Goal: Transaction & Acquisition: Purchase product/service

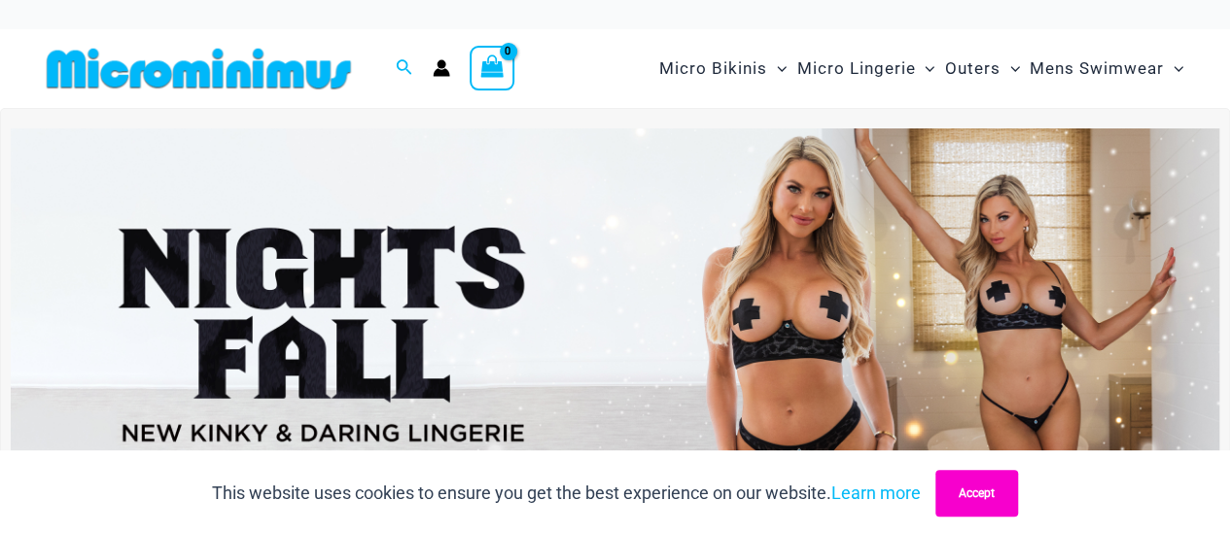
click at [987, 499] on button "Accept" at bounding box center [976, 493] width 83 height 47
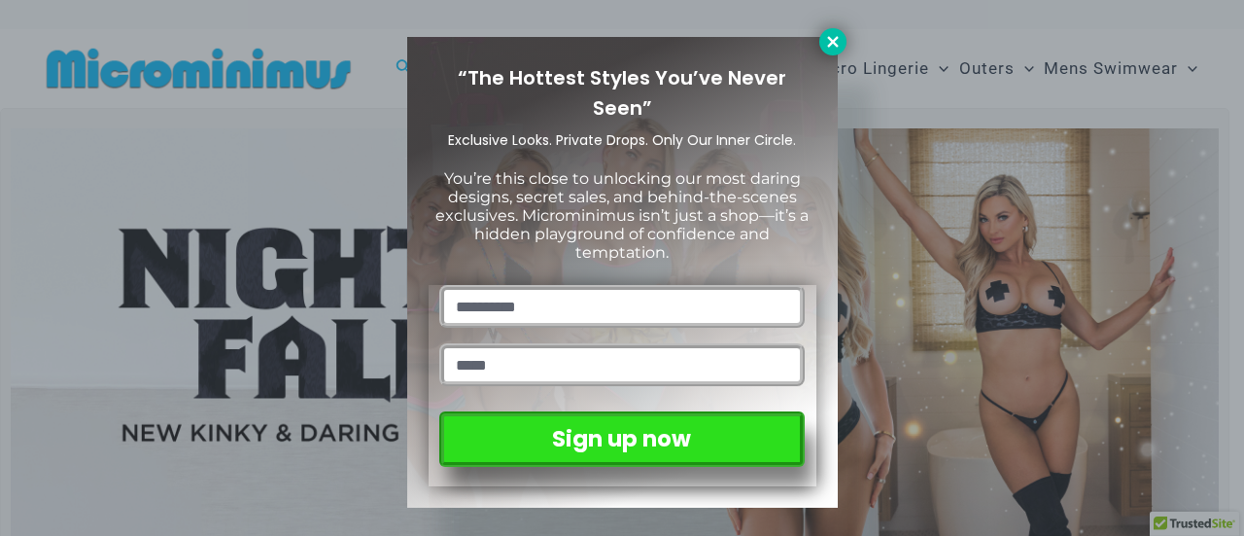
click at [832, 34] on icon at bounding box center [832, 41] width 17 height 17
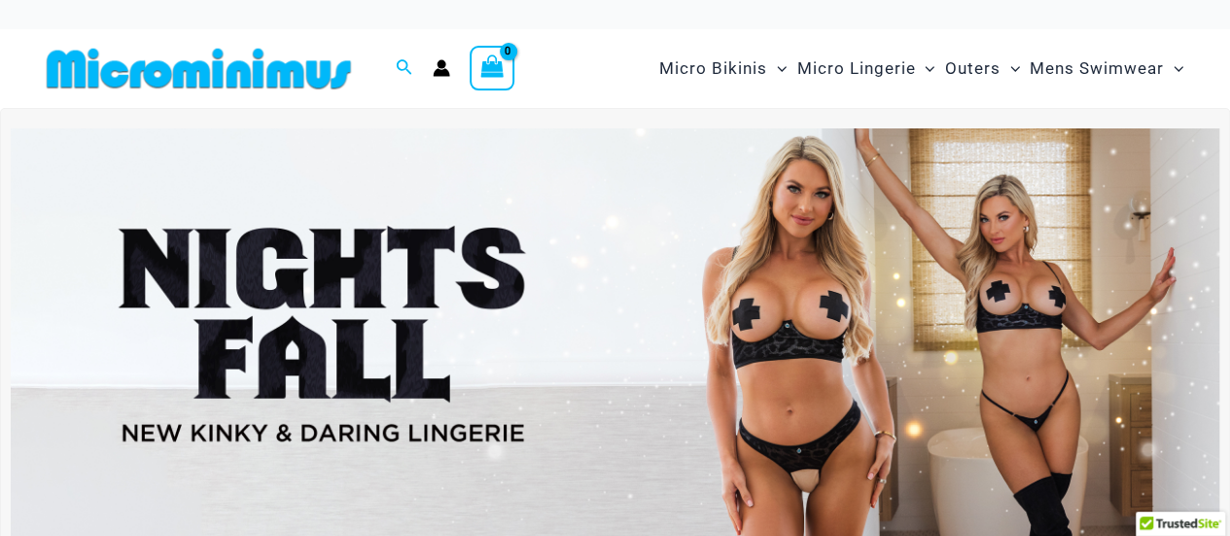
click at [771, 261] on img at bounding box center [615, 333] width 1208 height 410
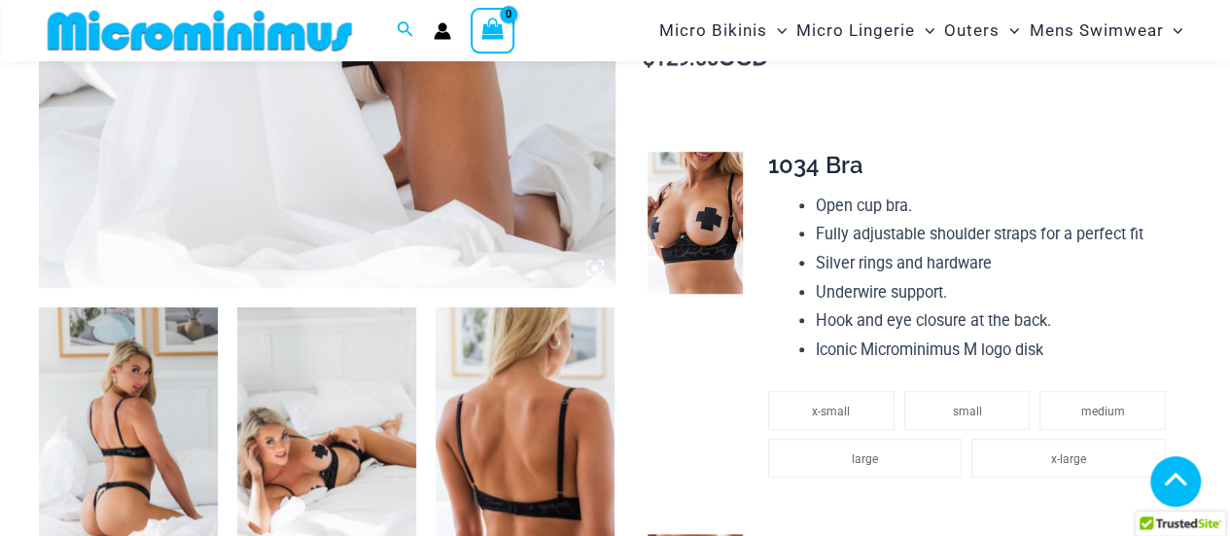
scroll to position [727, 0]
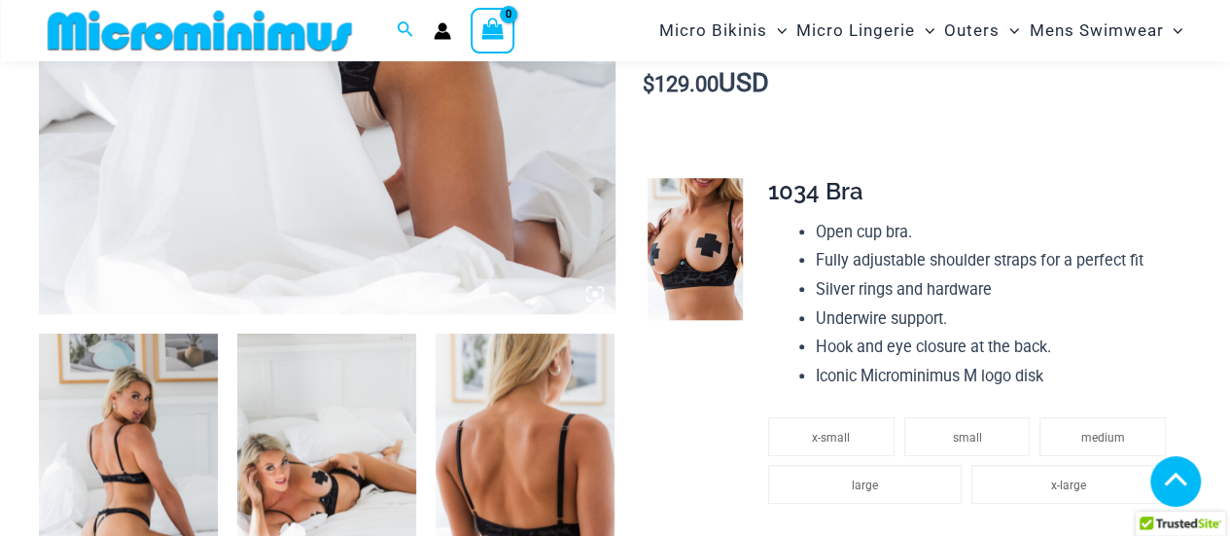
click at [111, 399] on img at bounding box center [128, 467] width 179 height 268
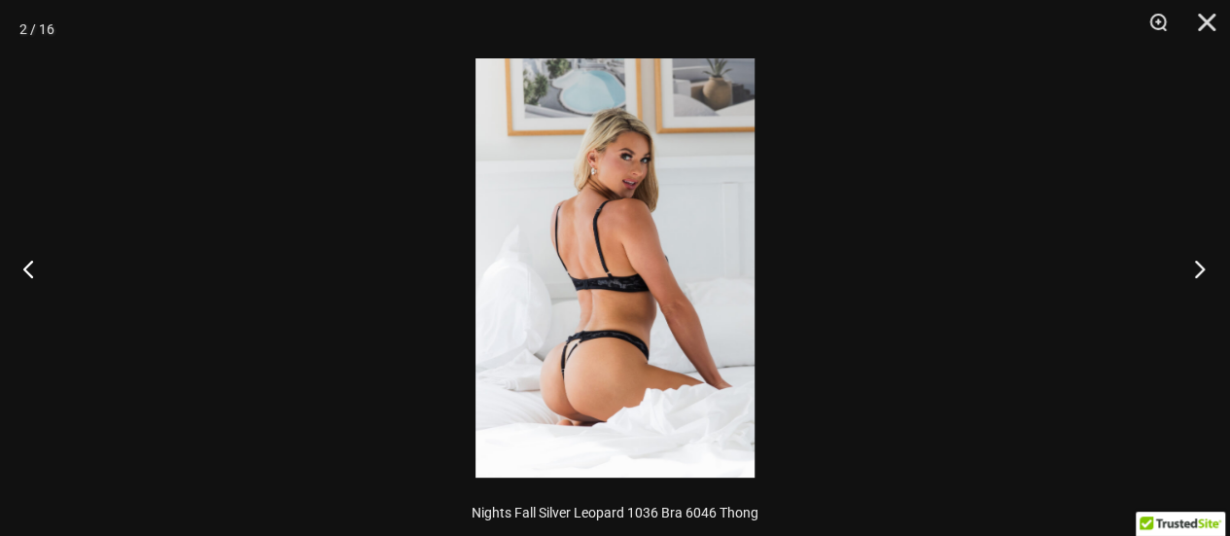
click at [1209, 267] on button "Next" at bounding box center [1193, 268] width 73 height 97
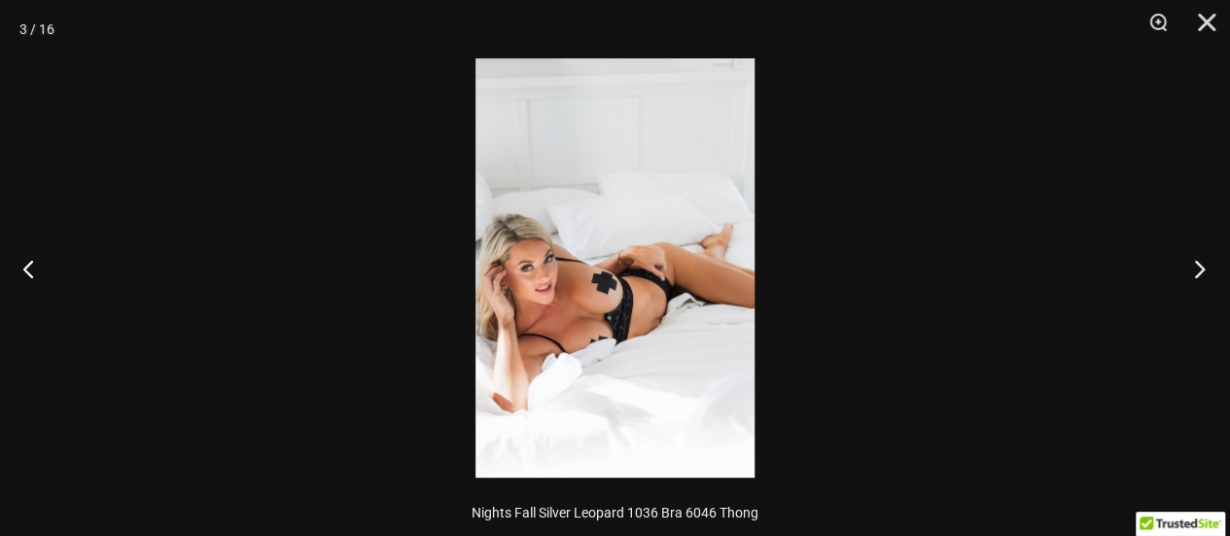
click at [1209, 267] on button "Next" at bounding box center [1193, 268] width 73 height 97
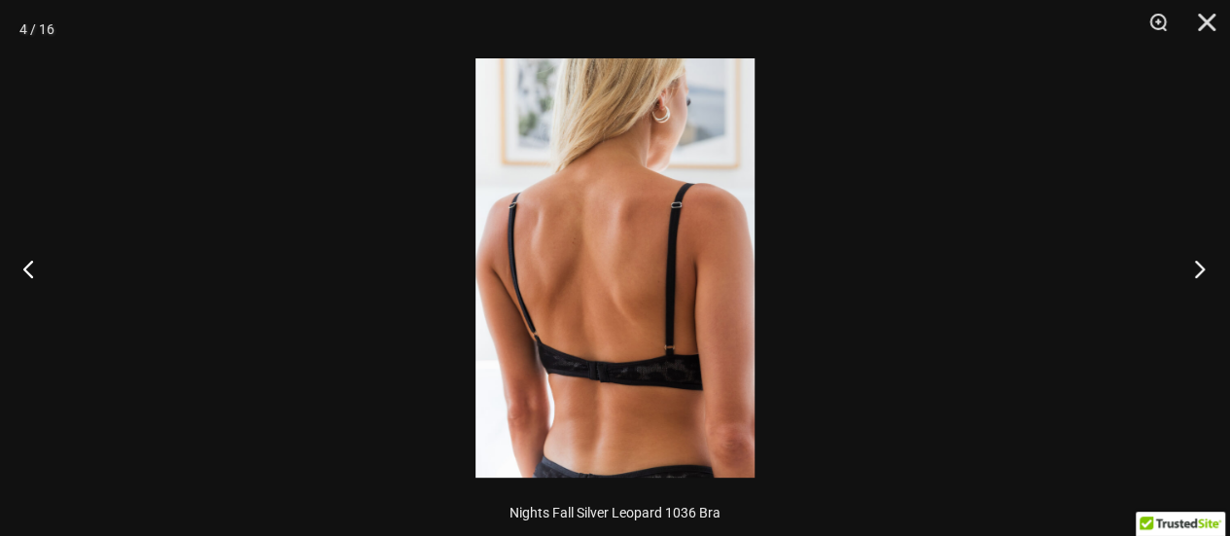
click at [1209, 267] on button "Next" at bounding box center [1193, 268] width 73 height 97
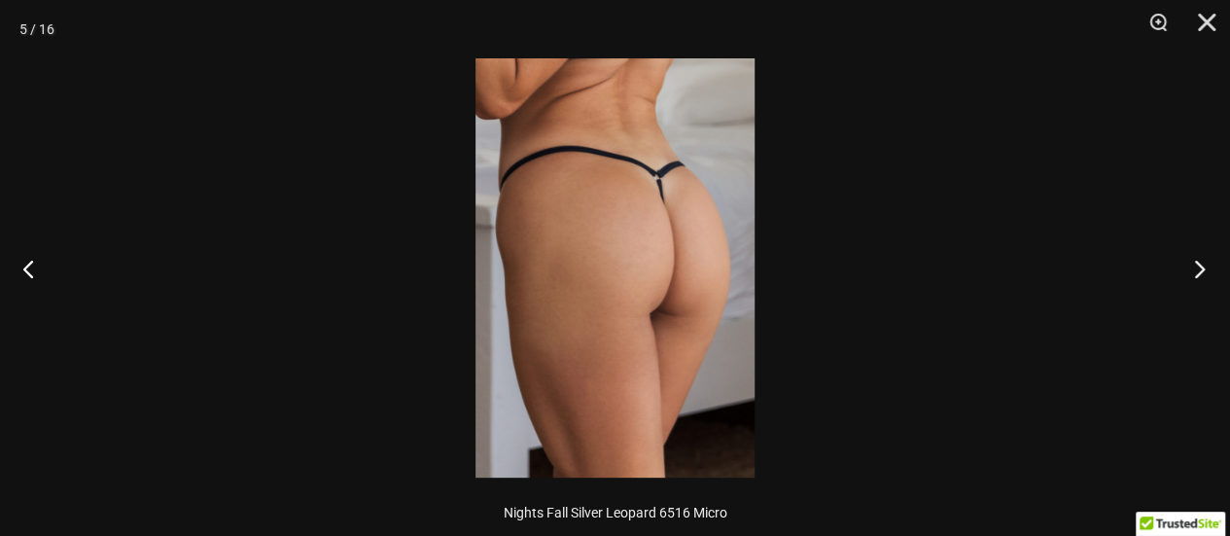
click at [1209, 267] on button "Next" at bounding box center [1193, 268] width 73 height 97
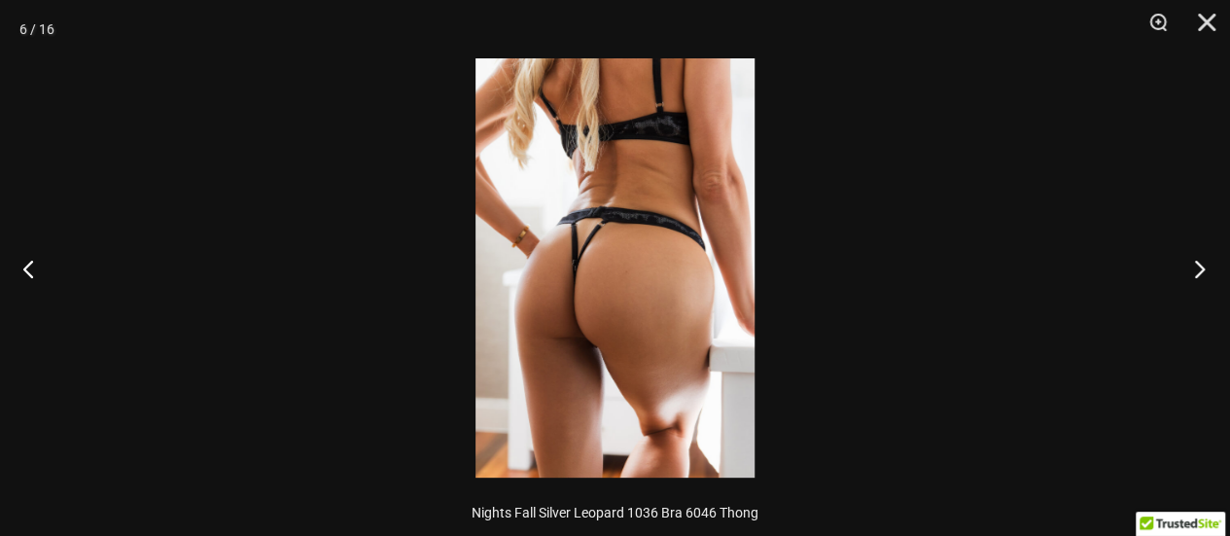
click at [1209, 267] on button "Next" at bounding box center [1193, 268] width 73 height 97
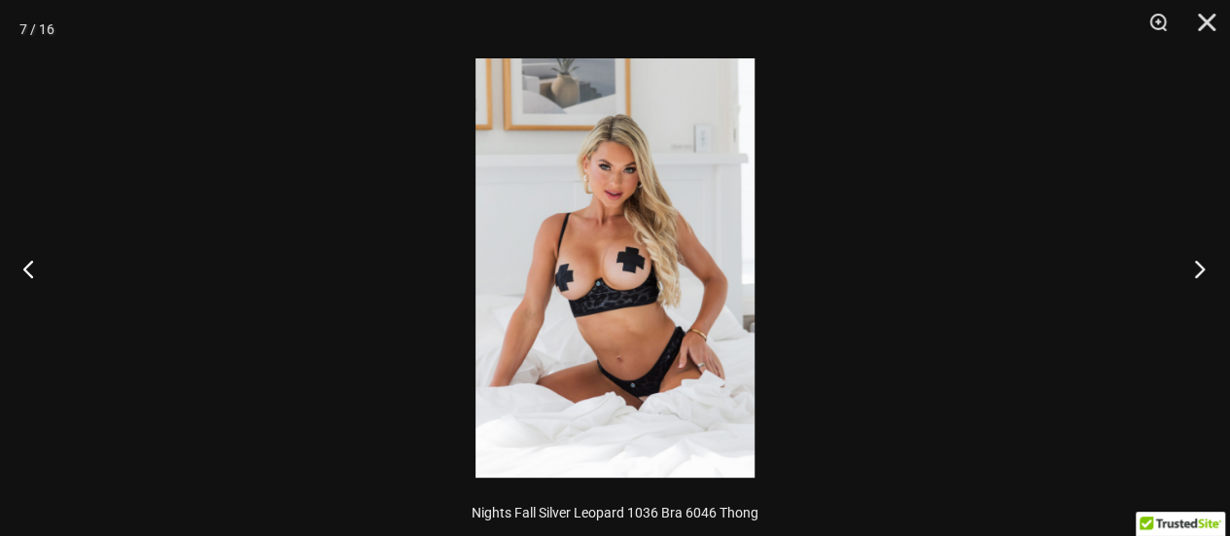
click at [1209, 267] on button "Next" at bounding box center [1193, 268] width 73 height 97
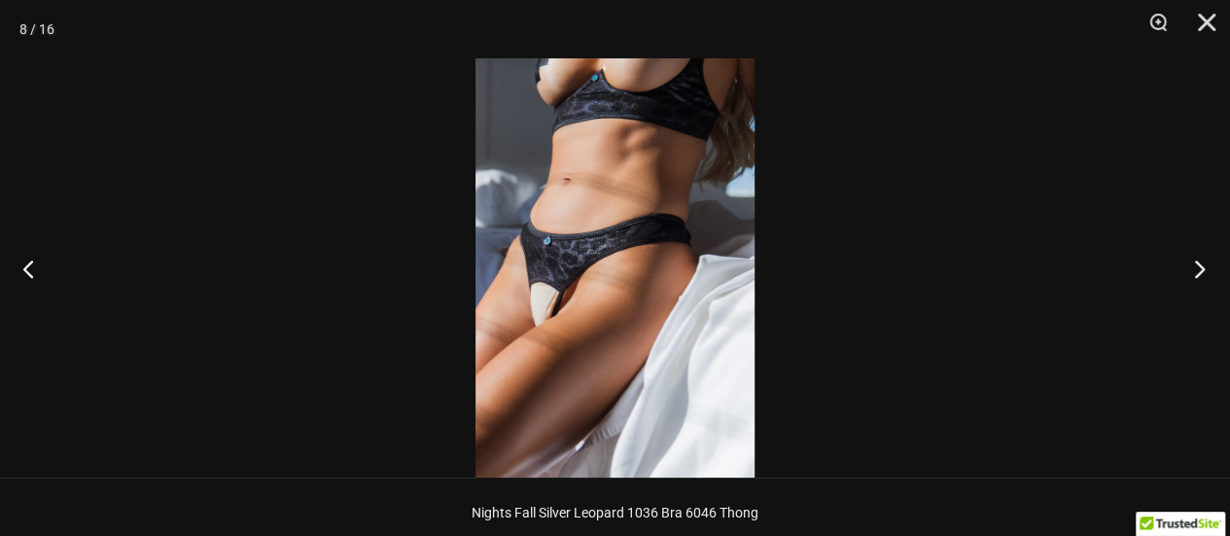
click at [1209, 267] on button "Next" at bounding box center [1193, 268] width 73 height 97
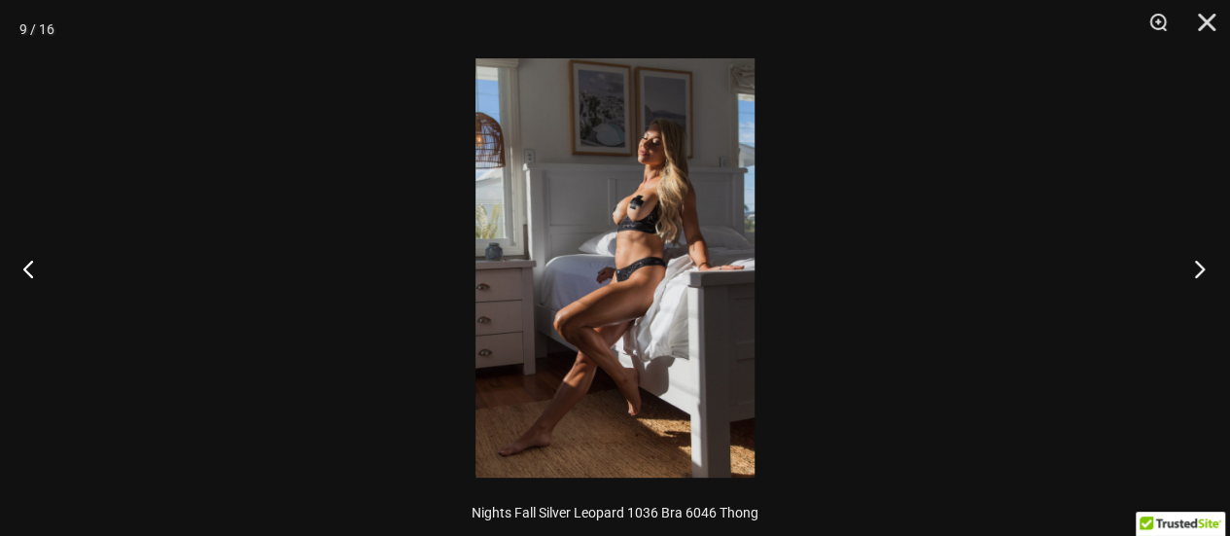
click at [1209, 267] on button "Next" at bounding box center [1193, 268] width 73 height 97
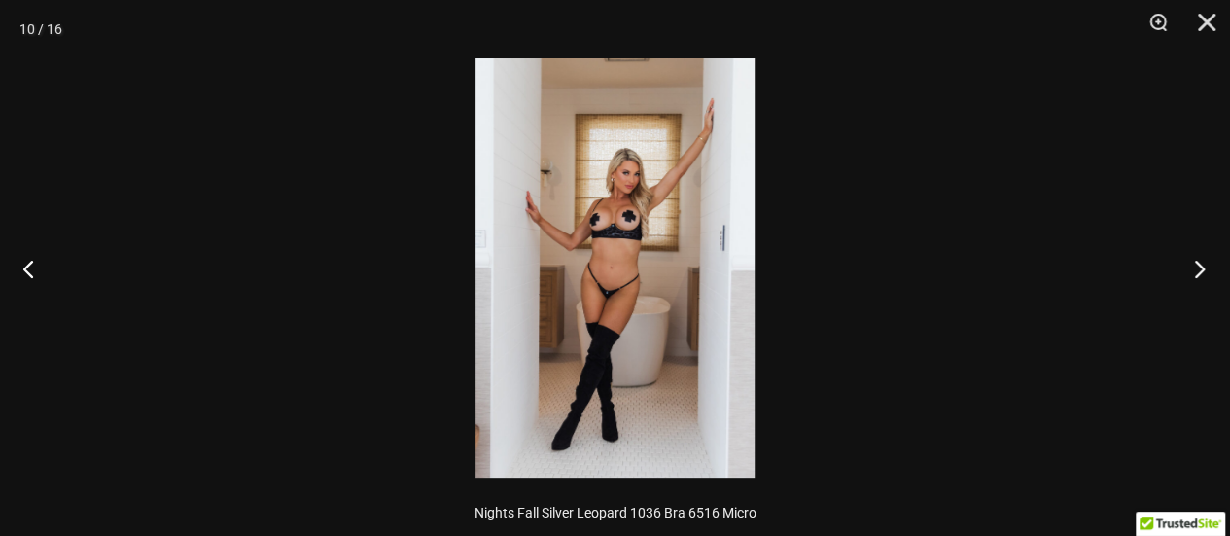
click at [1209, 267] on button "Next" at bounding box center [1193, 268] width 73 height 97
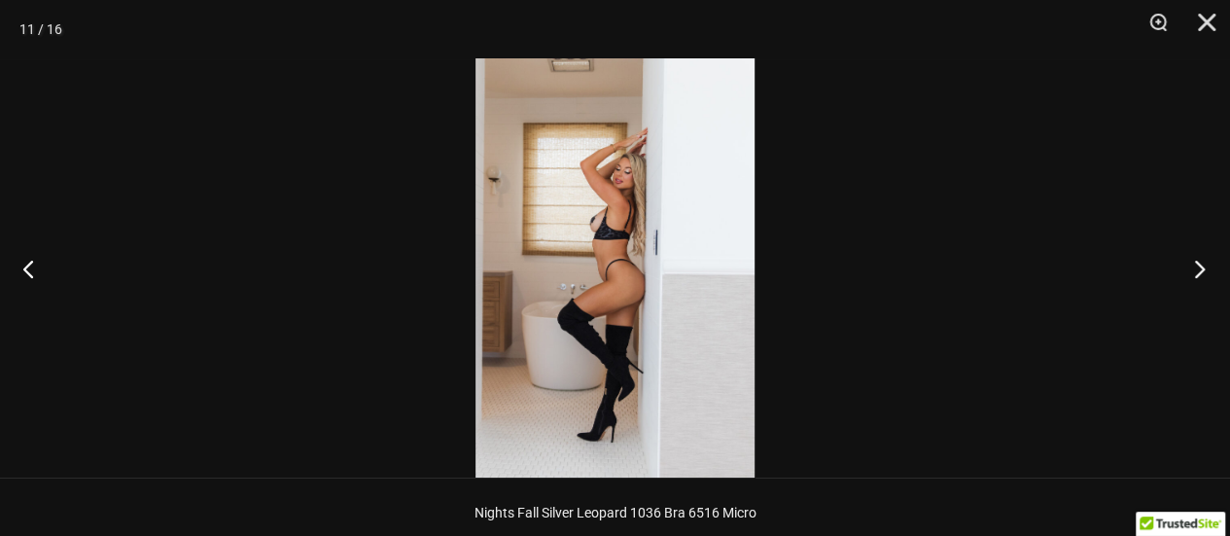
click at [1209, 267] on button "Next" at bounding box center [1193, 268] width 73 height 97
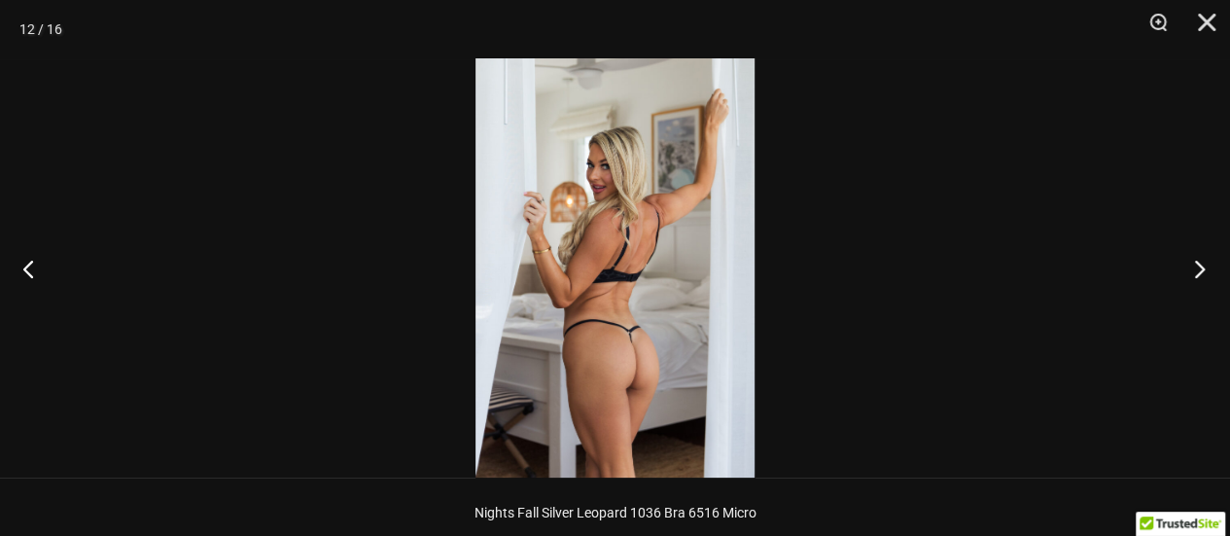
click at [1209, 267] on button "Next" at bounding box center [1193, 268] width 73 height 97
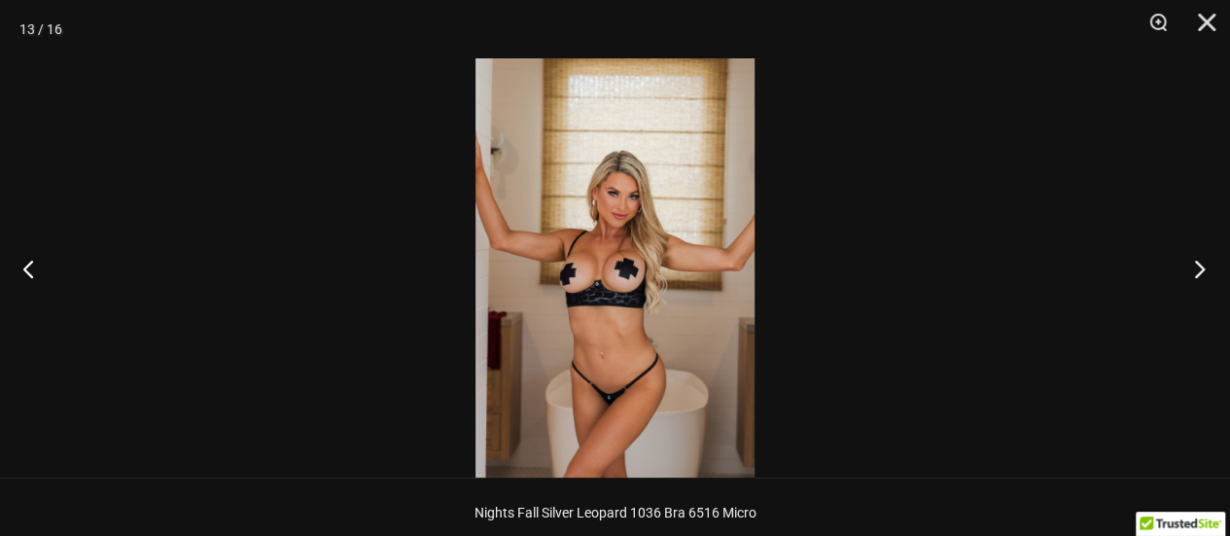
click at [1209, 267] on button "Next" at bounding box center [1193, 268] width 73 height 97
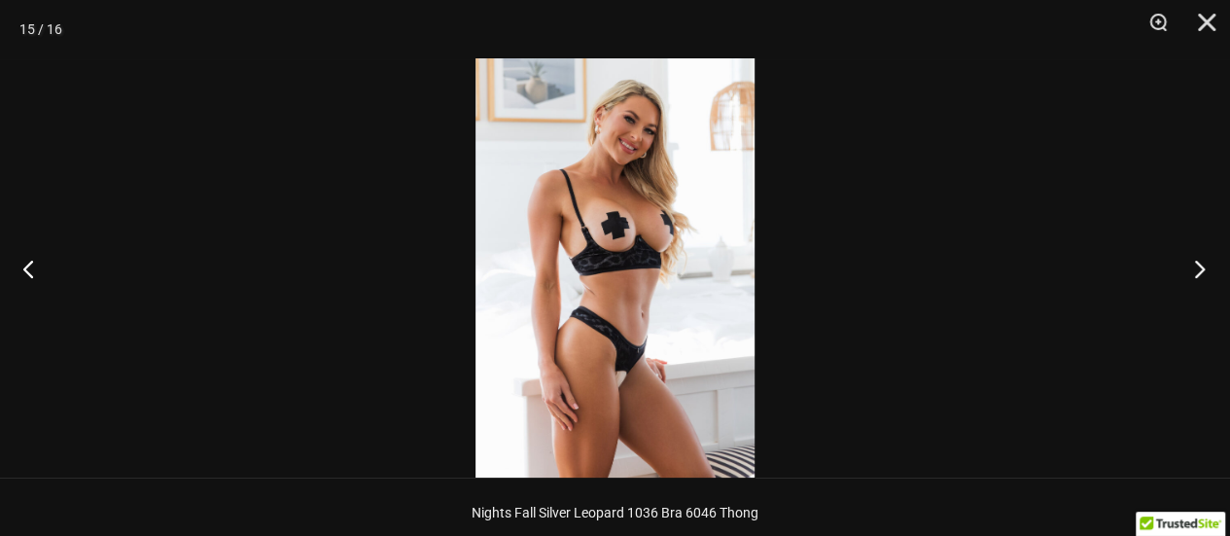
click at [1209, 267] on button "Next" at bounding box center [1193, 268] width 73 height 97
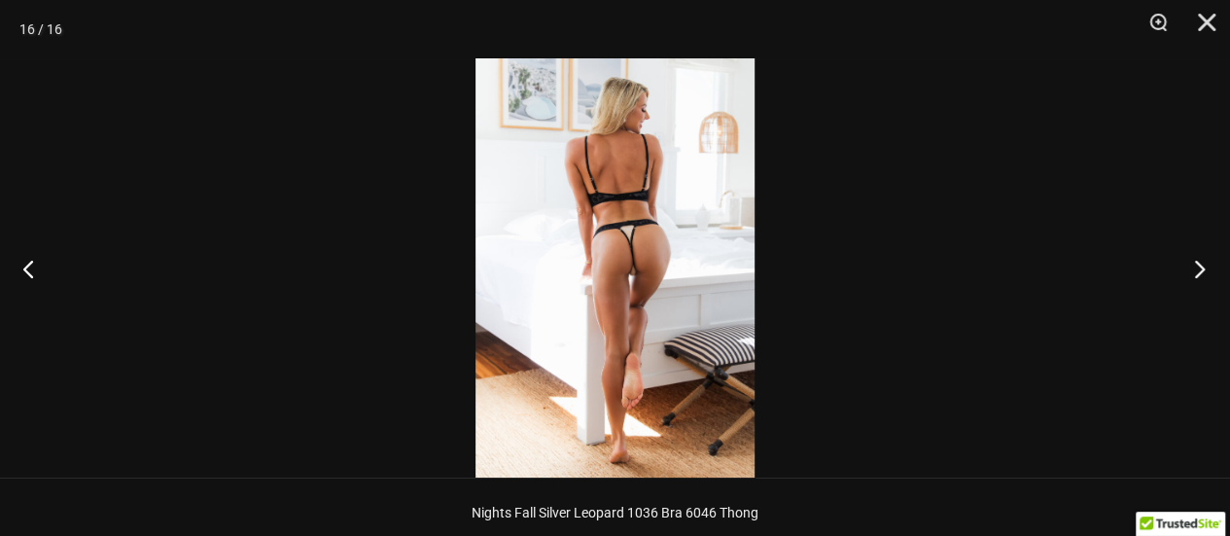
click at [1209, 267] on button "Next" at bounding box center [1193, 268] width 73 height 97
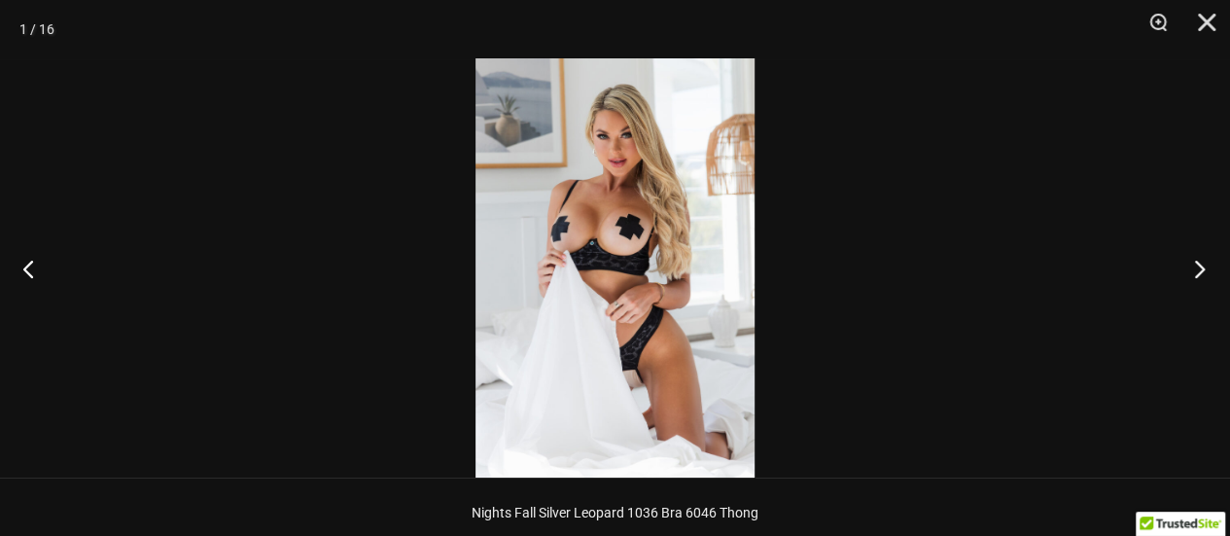
click at [1209, 267] on button "Next" at bounding box center [1193, 268] width 73 height 97
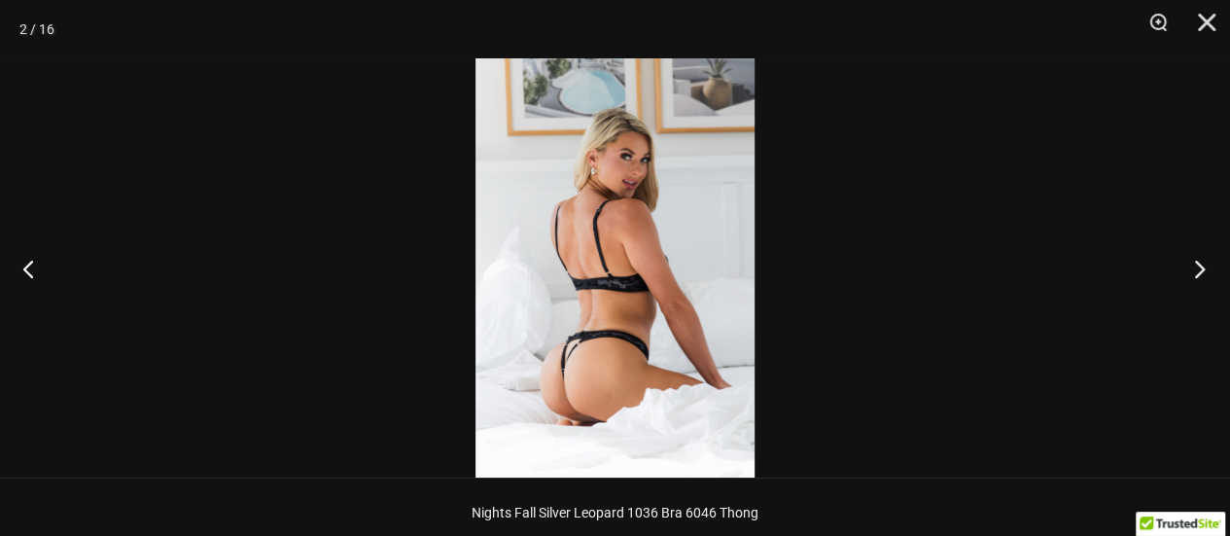
click at [1209, 267] on button "Next" at bounding box center [1193, 268] width 73 height 97
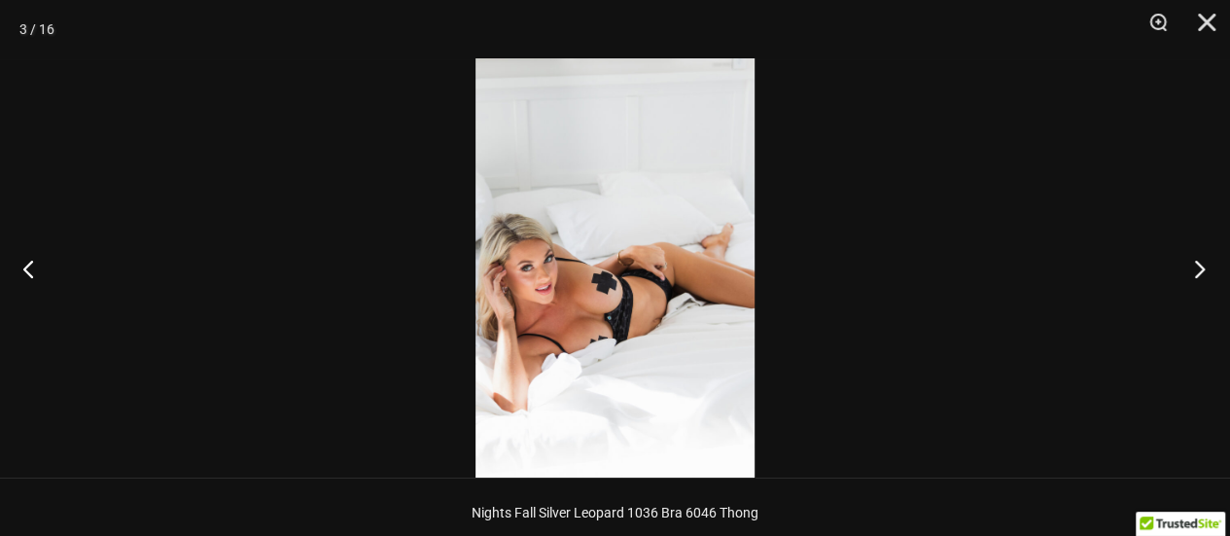
click at [1209, 267] on button "Next" at bounding box center [1193, 268] width 73 height 97
click at [1209, 265] on button "Next" at bounding box center [1193, 268] width 73 height 97
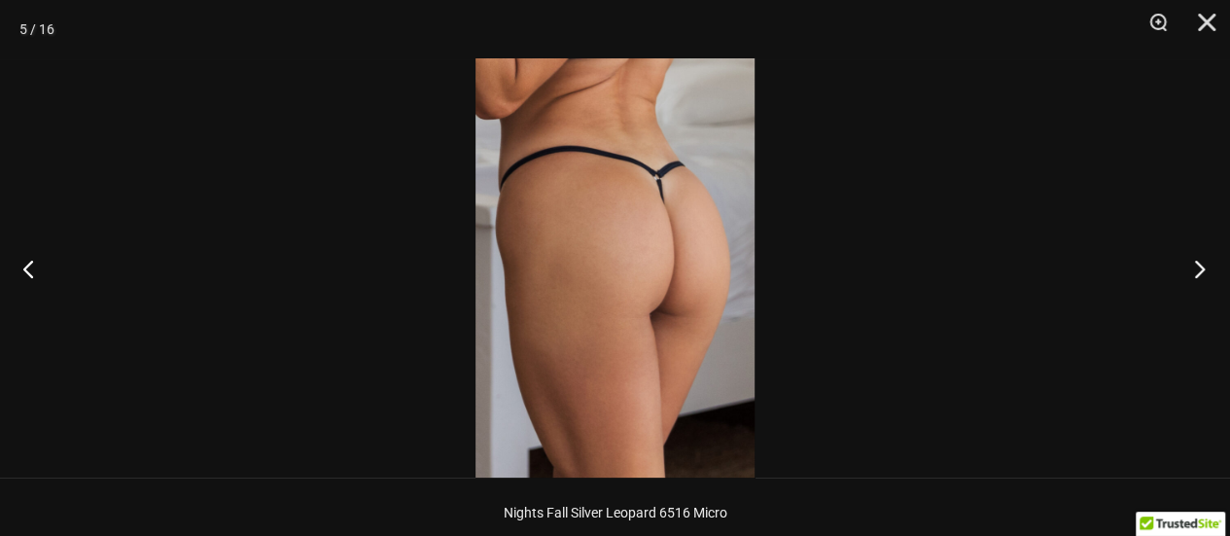
click at [1209, 263] on button "Next" at bounding box center [1193, 268] width 73 height 97
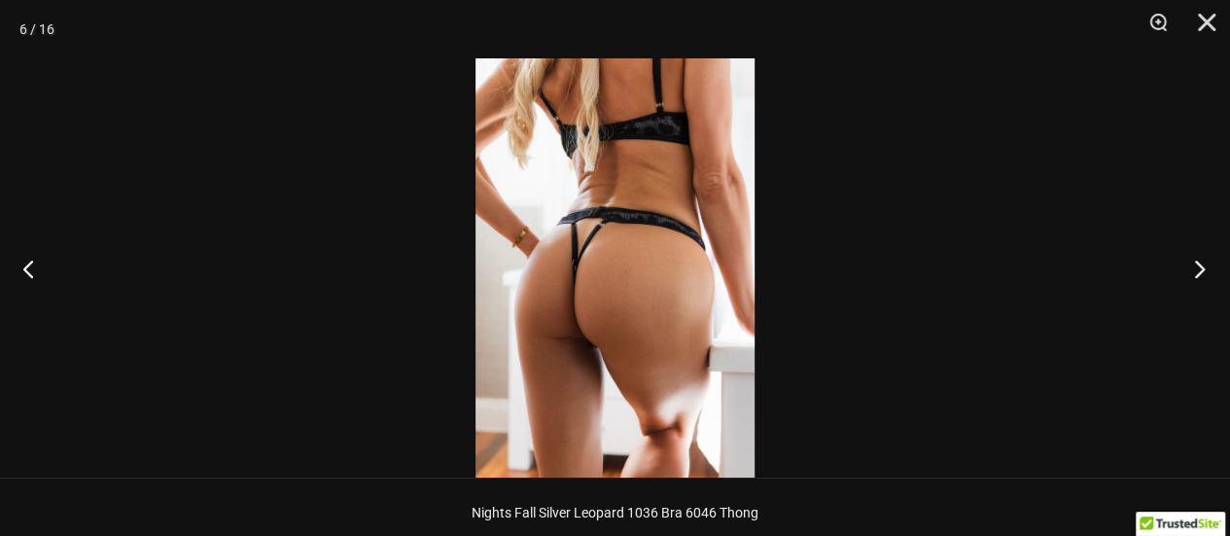
click at [1209, 263] on button "Next" at bounding box center [1193, 268] width 73 height 97
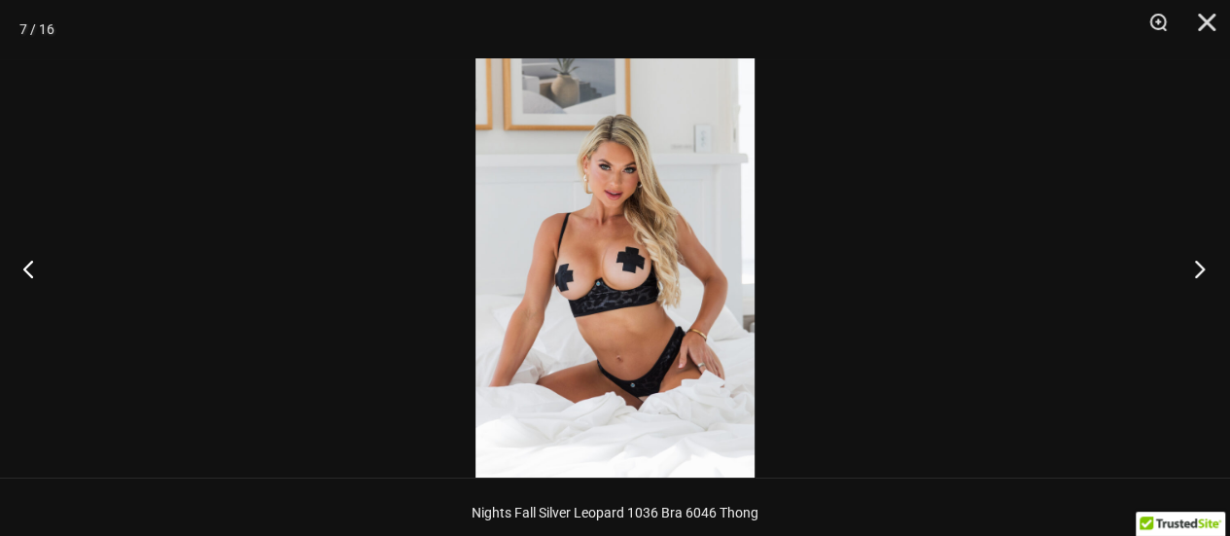
click at [1206, 262] on button "Next" at bounding box center [1193, 268] width 73 height 97
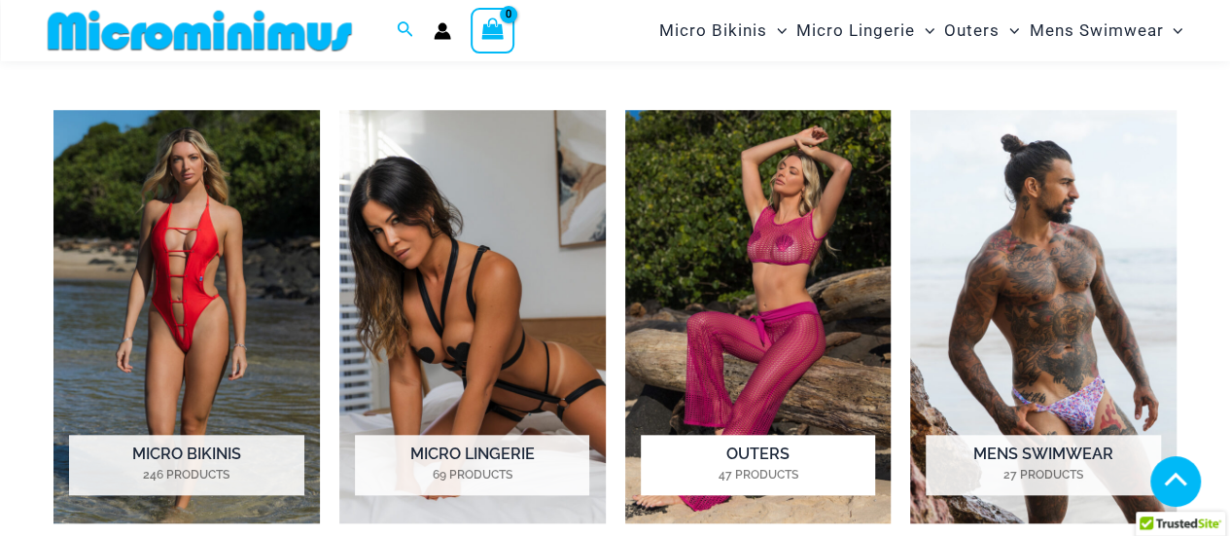
scroll to position [774, 0]
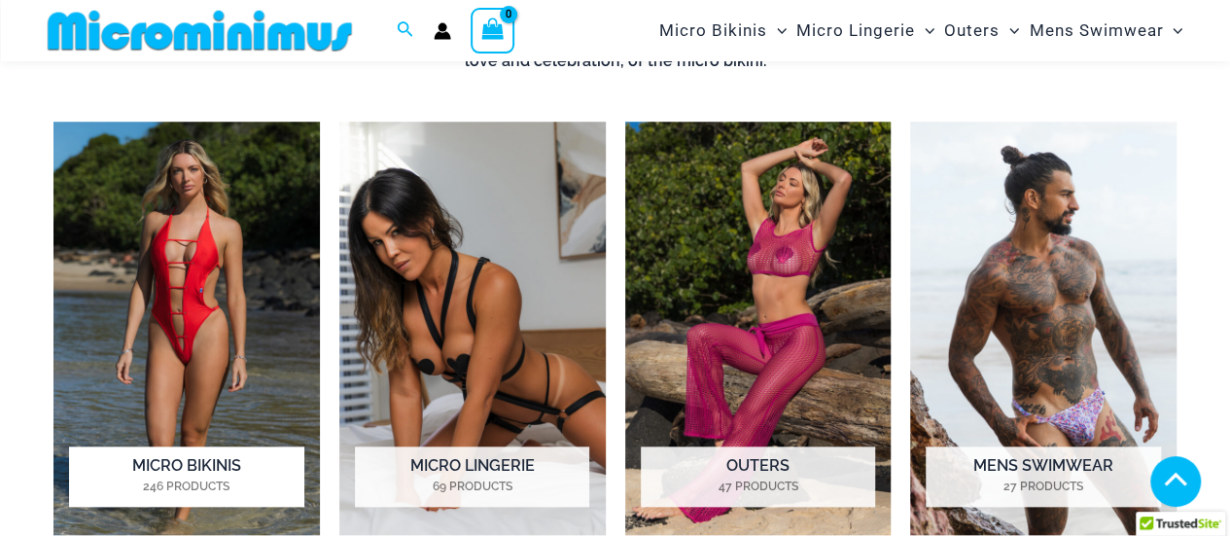
click at [200, 264] on img "Visit product category Micro Bikinis" at bounding box center [186, 328] width 266 height 413
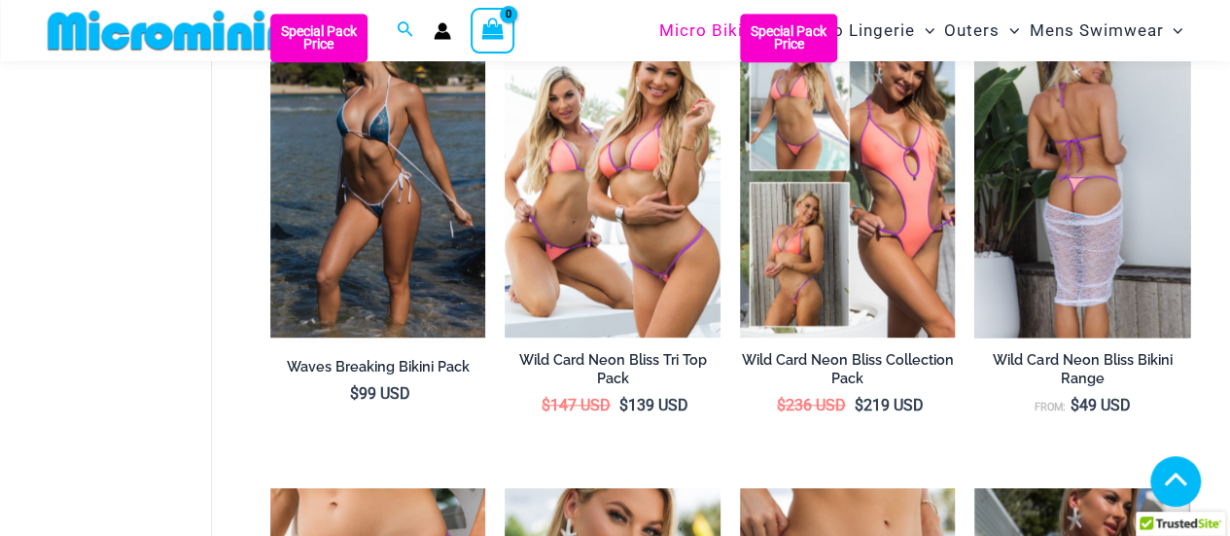
scroll to position [733, 0]
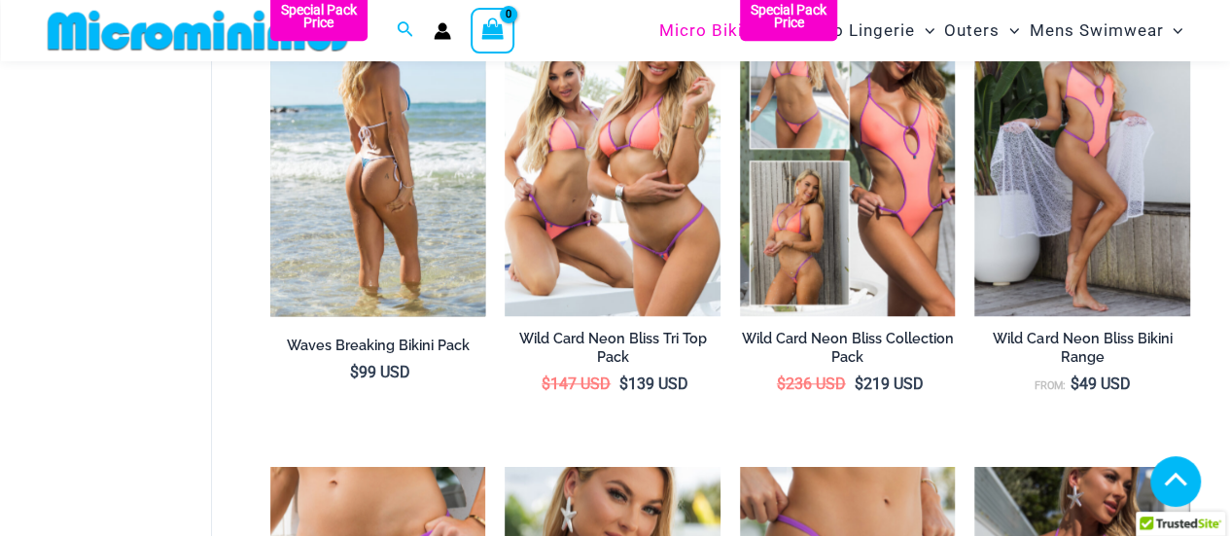
click at [385, 243] on img at bounding box center [378, 153] width 216 height 323
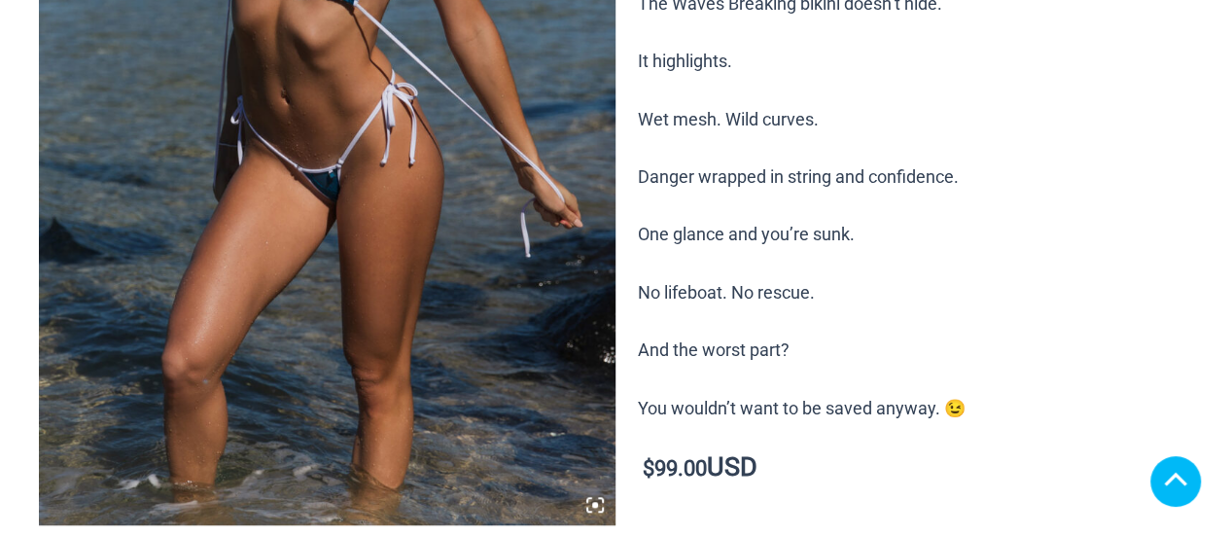
drag, startPoint x: 1233, startPoint y: 19, endPoint x: 1097, endPoint y: 35, distance: 136.0
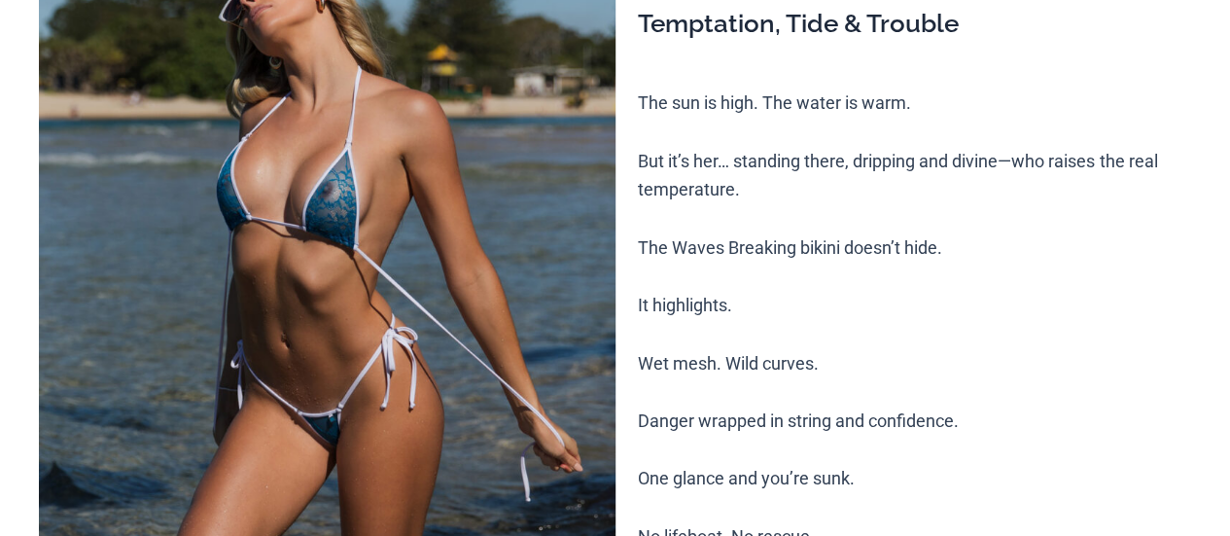
click at [251, 162] on img at bounding box center [327, 337] width 576 height 864
click at [321, 217] on img at bounding box center [327, 337] width 576 height 864
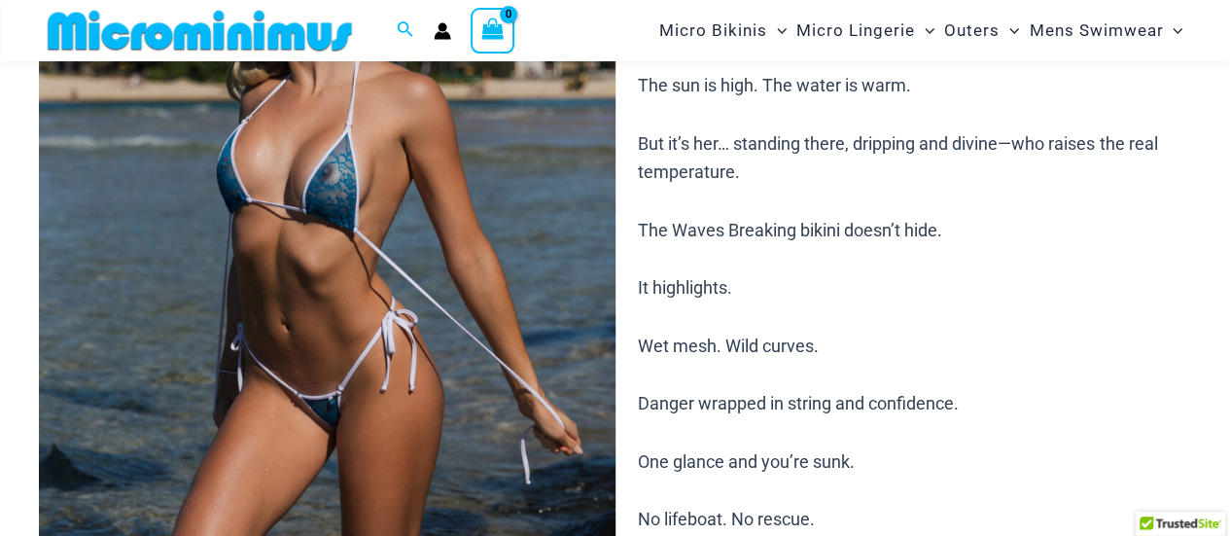
click at [477, 330] on img at bounding box center [327, 319] width 576 height 864
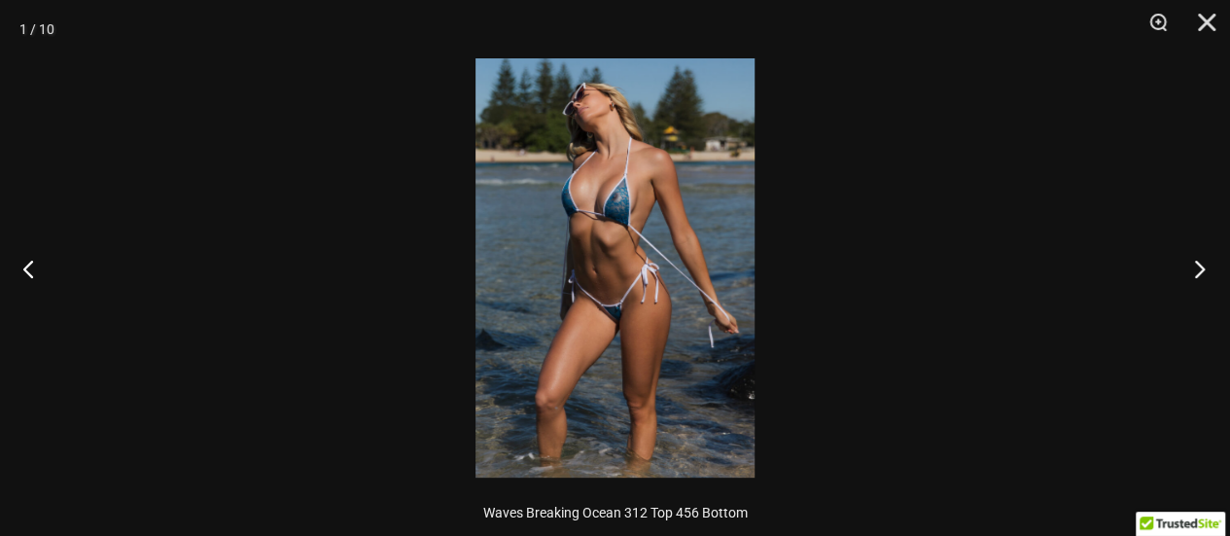
click at [1217, 279] on button "Next" at bounding box center [1193, 268] width 73 height 97
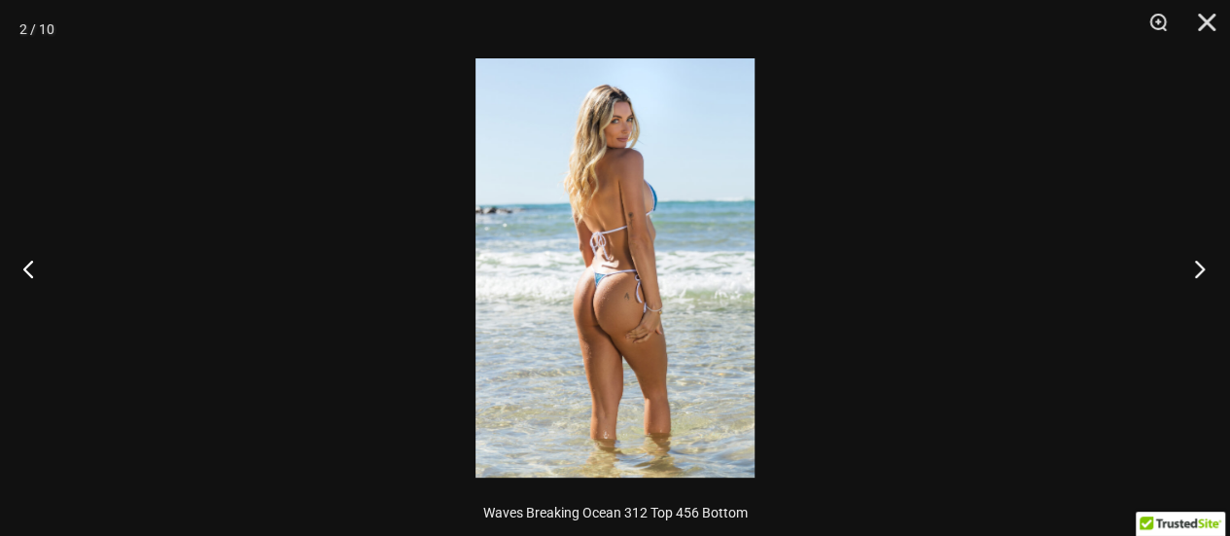
click at [1205, 279] on button "Next" at bounding box center [1193, 268] width 73 height 97
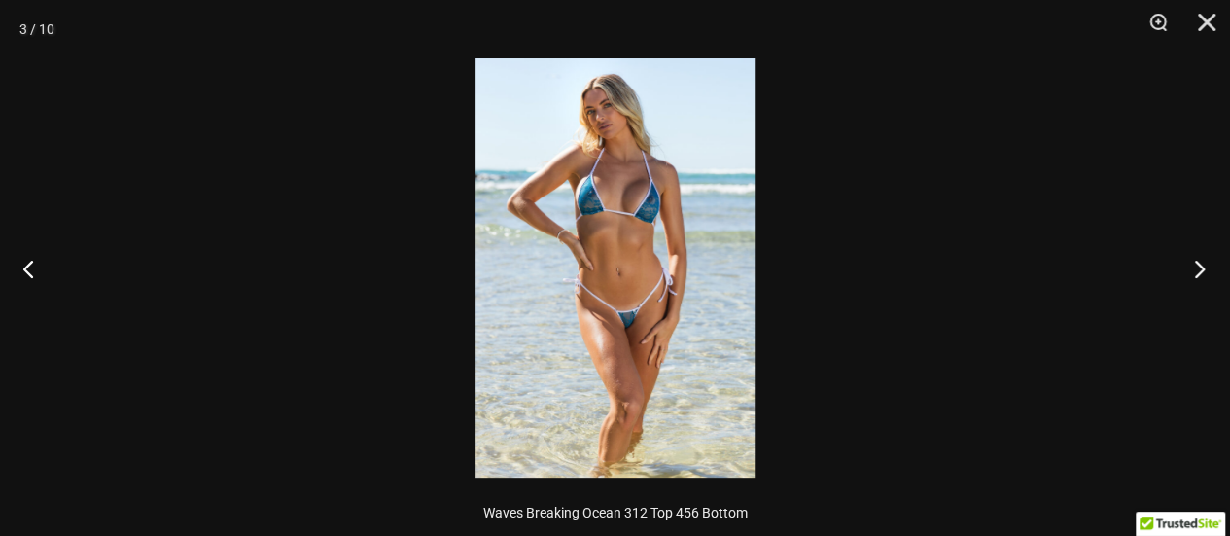
click at [1205, 279] on button "Next" at bounding box center [1193, 268] width 73 height 97
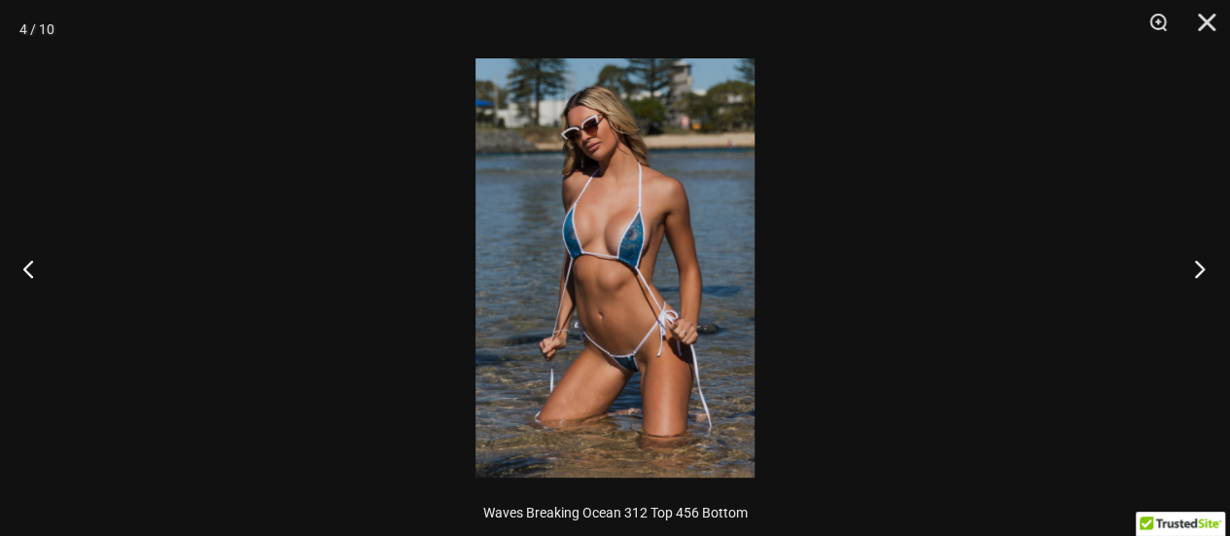
click at [1203, 282] on button "Next" at bounding box center [1193, 268] width 73 height 97
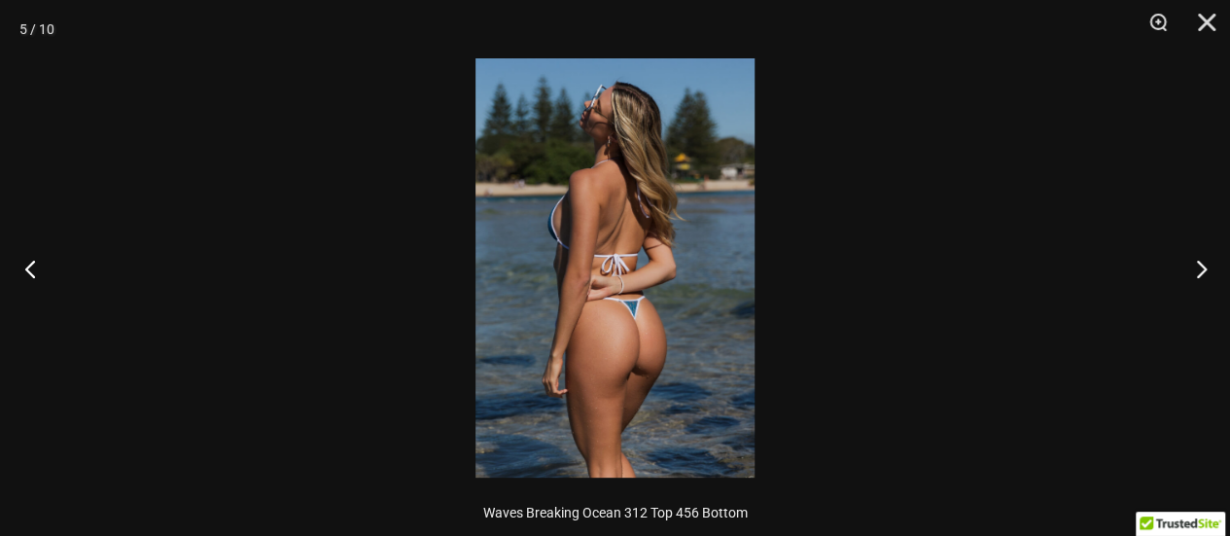
click at [36, 256] on button "Previous" at bounding box center [36, 268] width 73 height 97
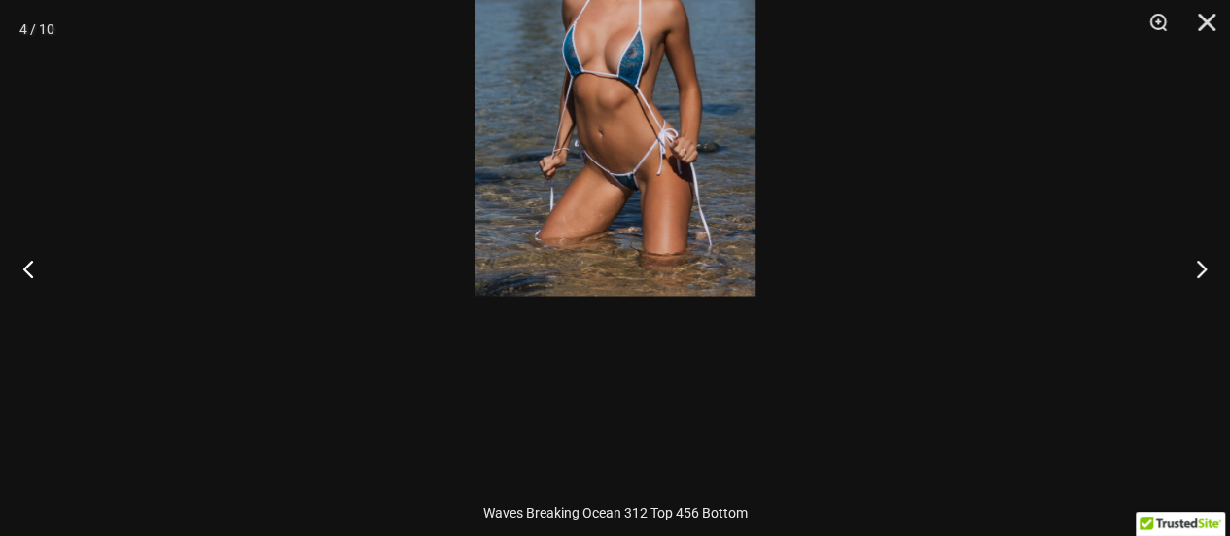
click at [684, 94] on img at bounding box center [614, 86] width 279 height 419
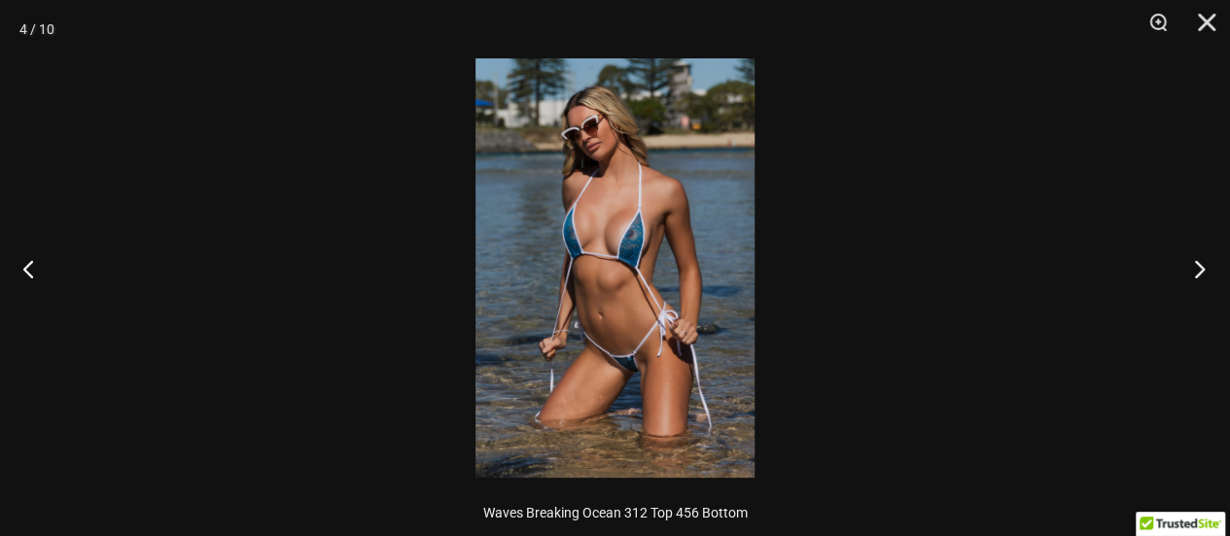
click at [1211, 252] on button "Next" at bounding box center [1193, 268] width 73 height 97
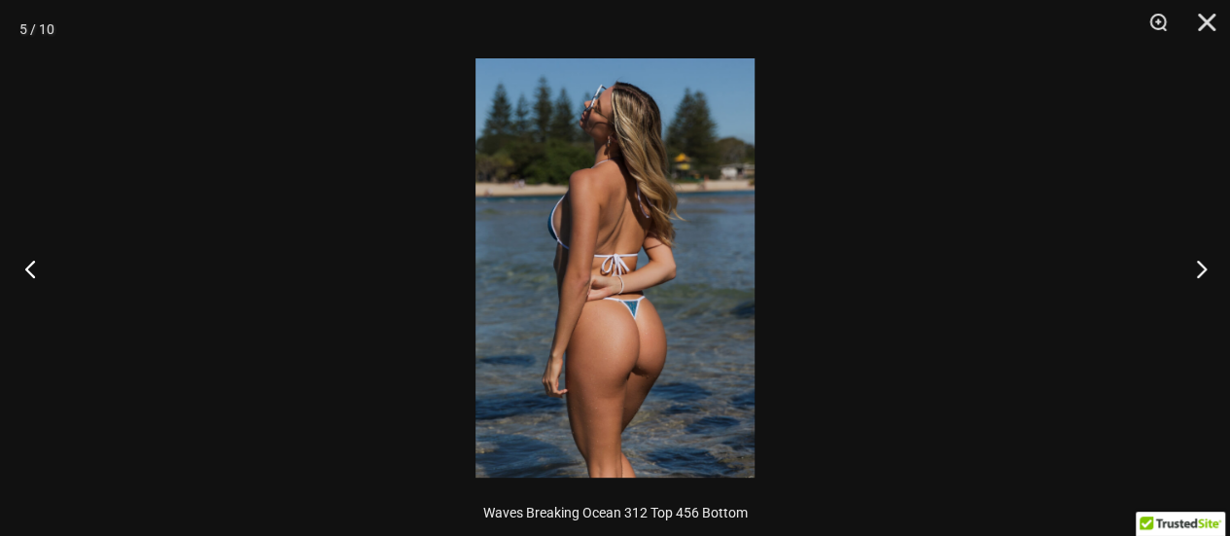
click at [33, 270] on button "Previous" at bounding box center [36, 268] width 73 height 97
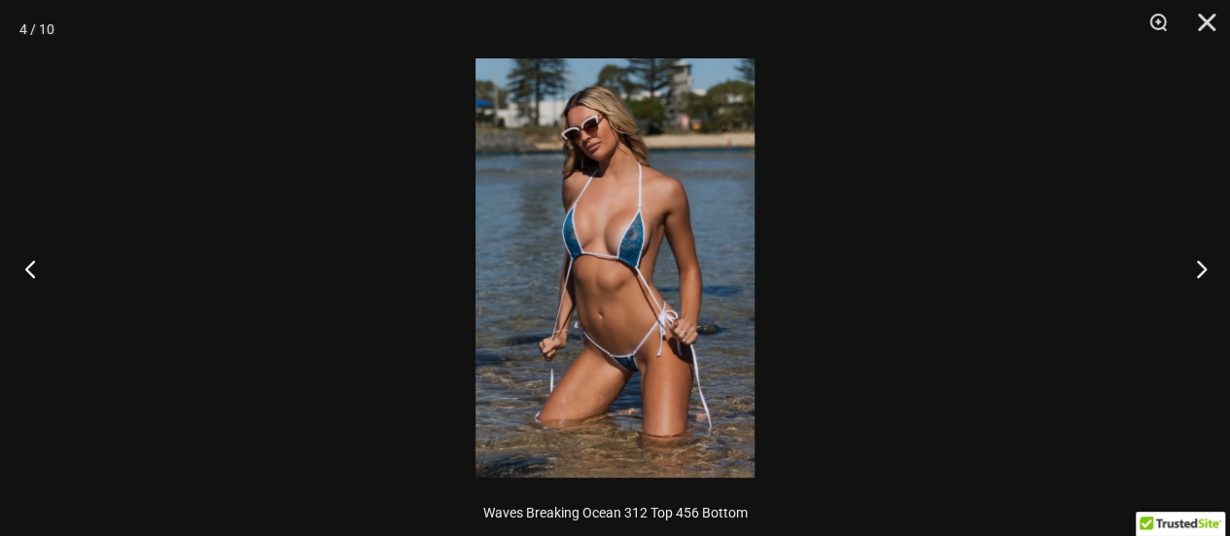
click at [34, 269] on button "Previous" at bounding box center [36, 268] width 73 height 97
click at [34, 267] on button "Previous" at bounding box center [36, 268] width 73 height 97
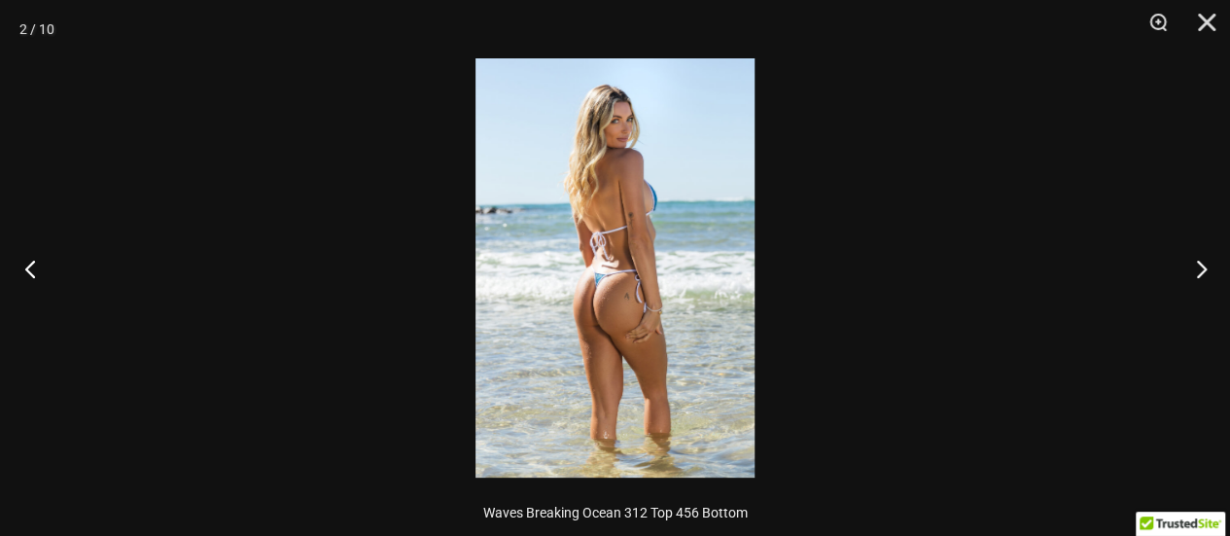
click at [14, 263] on button "Previous" at bounding box center [36, 268] width 73 height 97
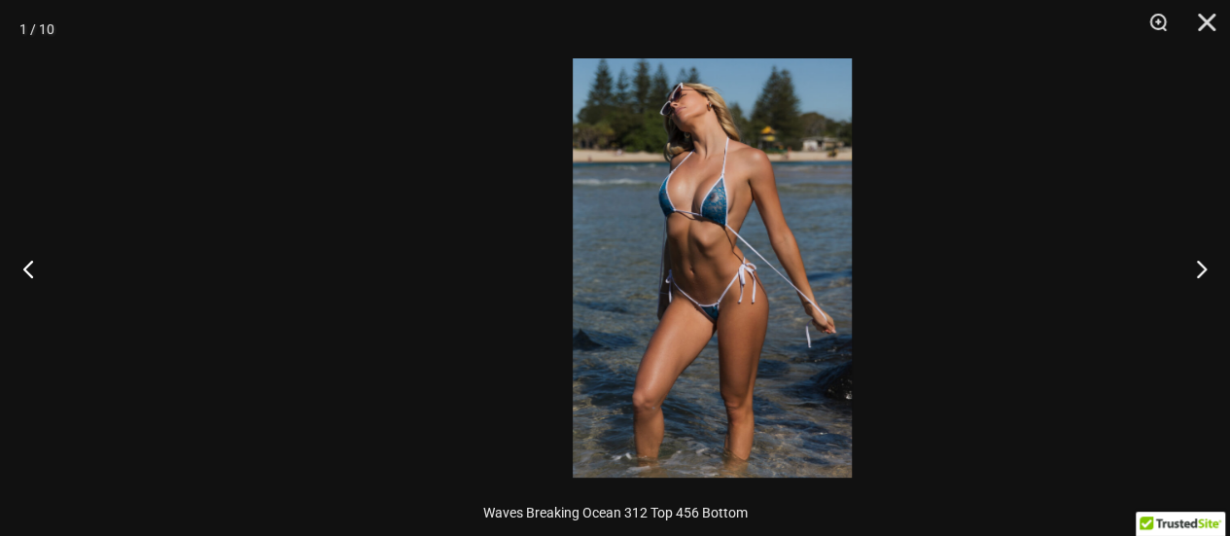
click at [650, 171] on img at bounding box center [712, 267] width 279 height 419
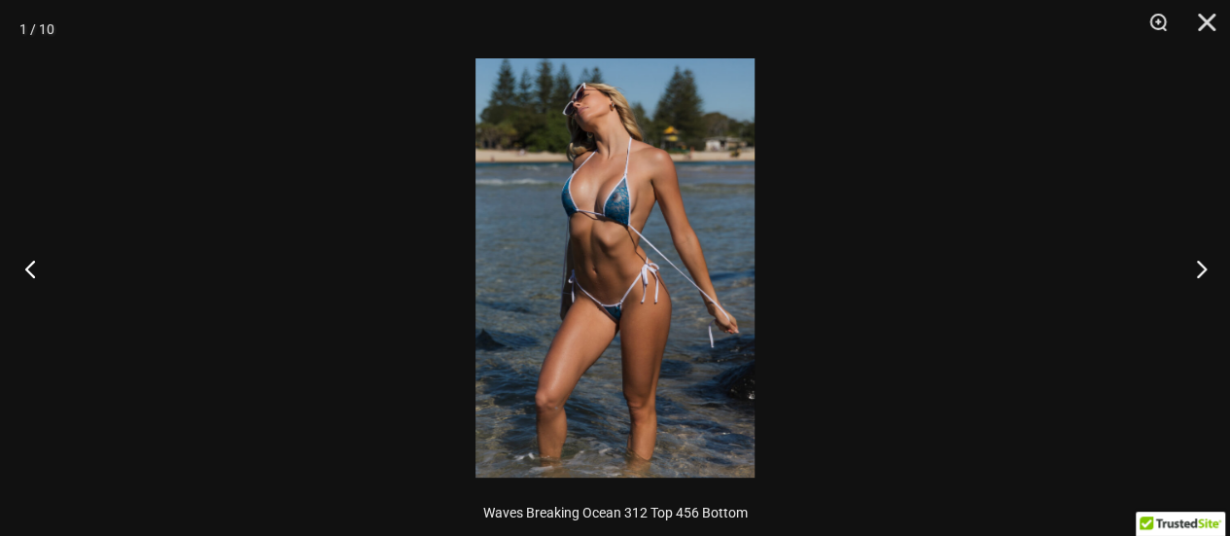
click at [29, 267] on button "Previous" at bounding box center [36, 268] width 73 height 97
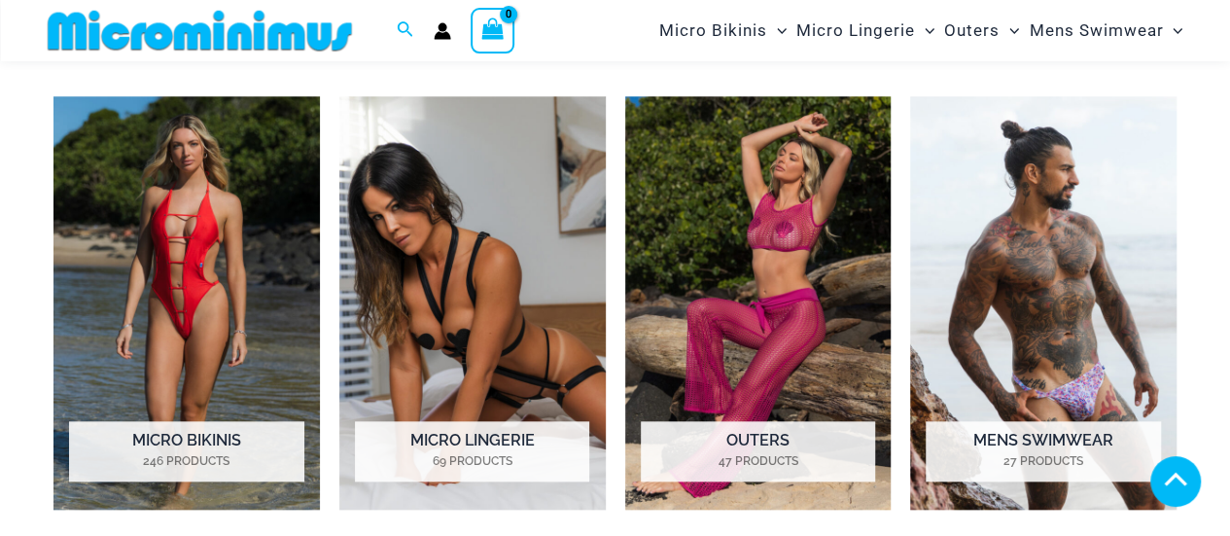
scroll to position [818, 0]
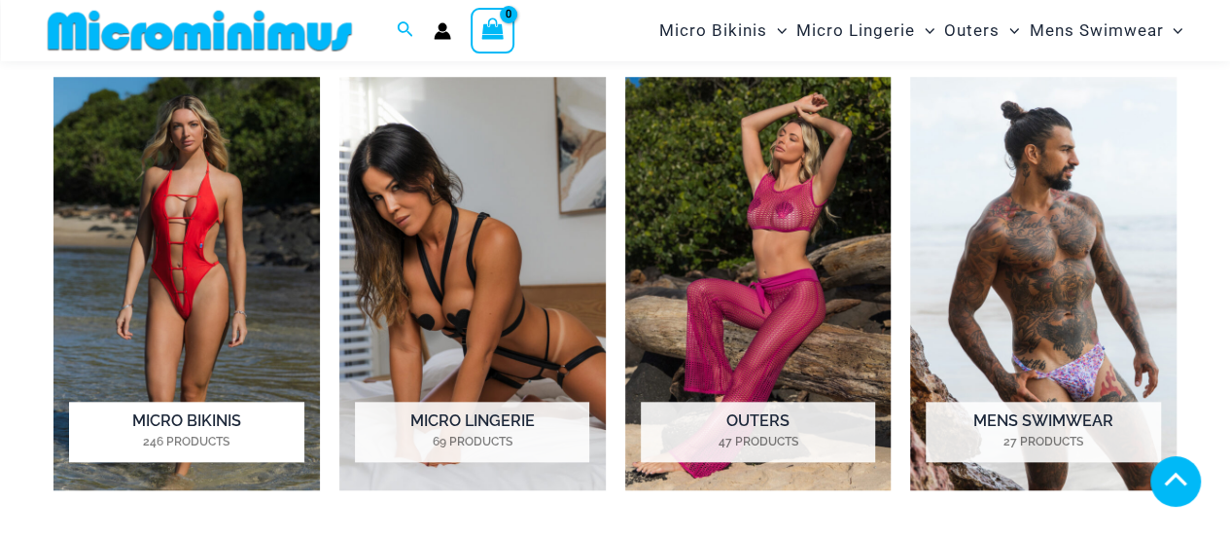
click at [165, 238] on img "Visit product category Micro Bikinis" at bounding box center [186, 283] width 266 height 413
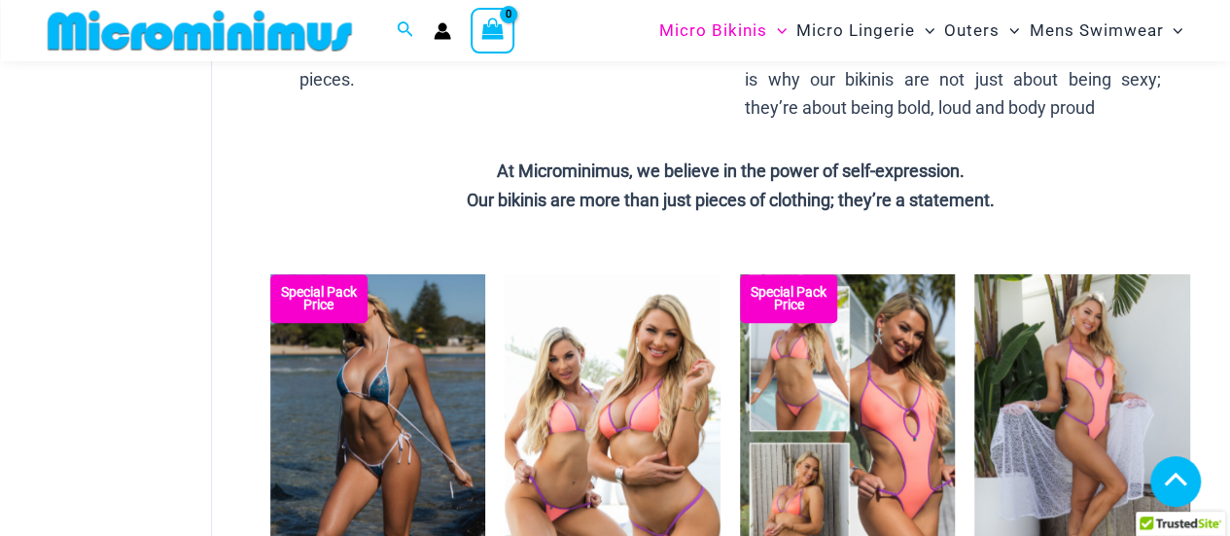
scroll to position [920, 0]
